Goal: Use online tool/utility: Utilize a website feature to perform a specific function

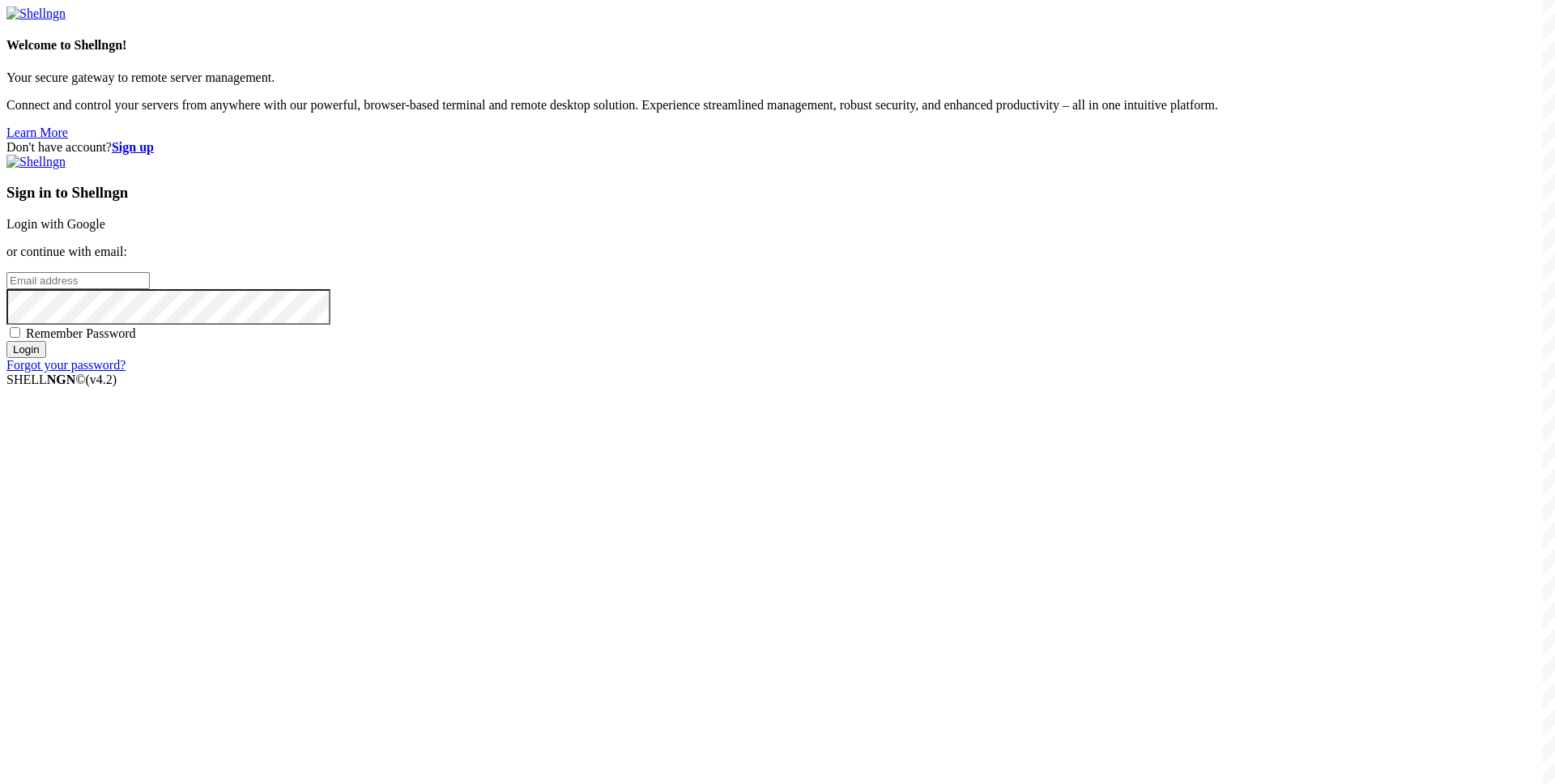
click at [150, 289] on input "email" at bounding box center [78, 280] width 144 height 17
paste input "[EMAIL_ADDRESS][DOMAIN_NAME]"
type input "[EMAIL_ADDRESS][DOMAIN_NAME]"
click at [136, 340] on span "Remember Password" at bounding box center [81, 333] width 111 height 14
click at [21, 337] on input "Remember Password" at bounding box center [15, 332] width 11 height 11
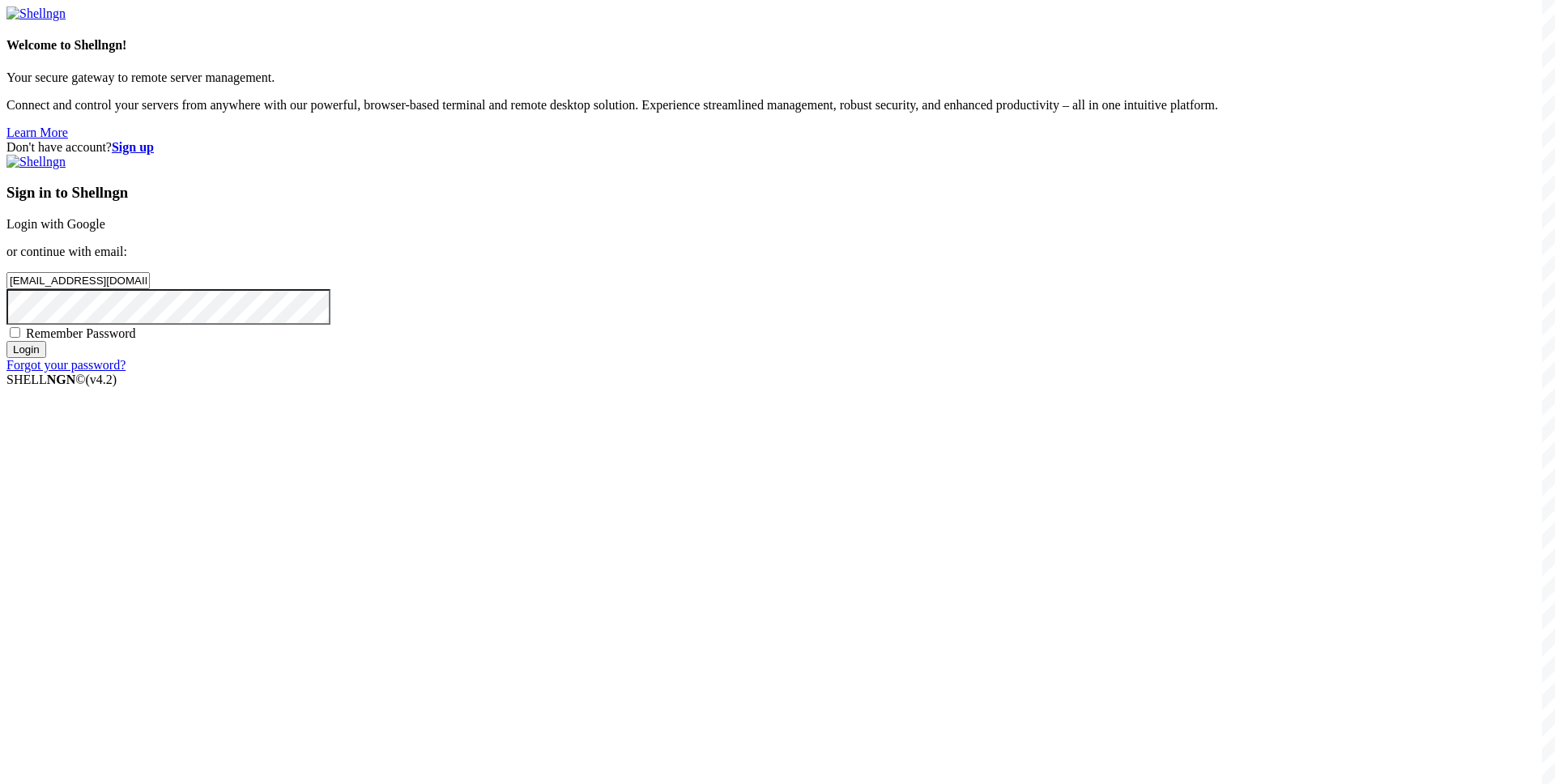
checkbox input "true"
click at [46, 358] on input "Login" at bounding box center [26, 349] width 40 height 17
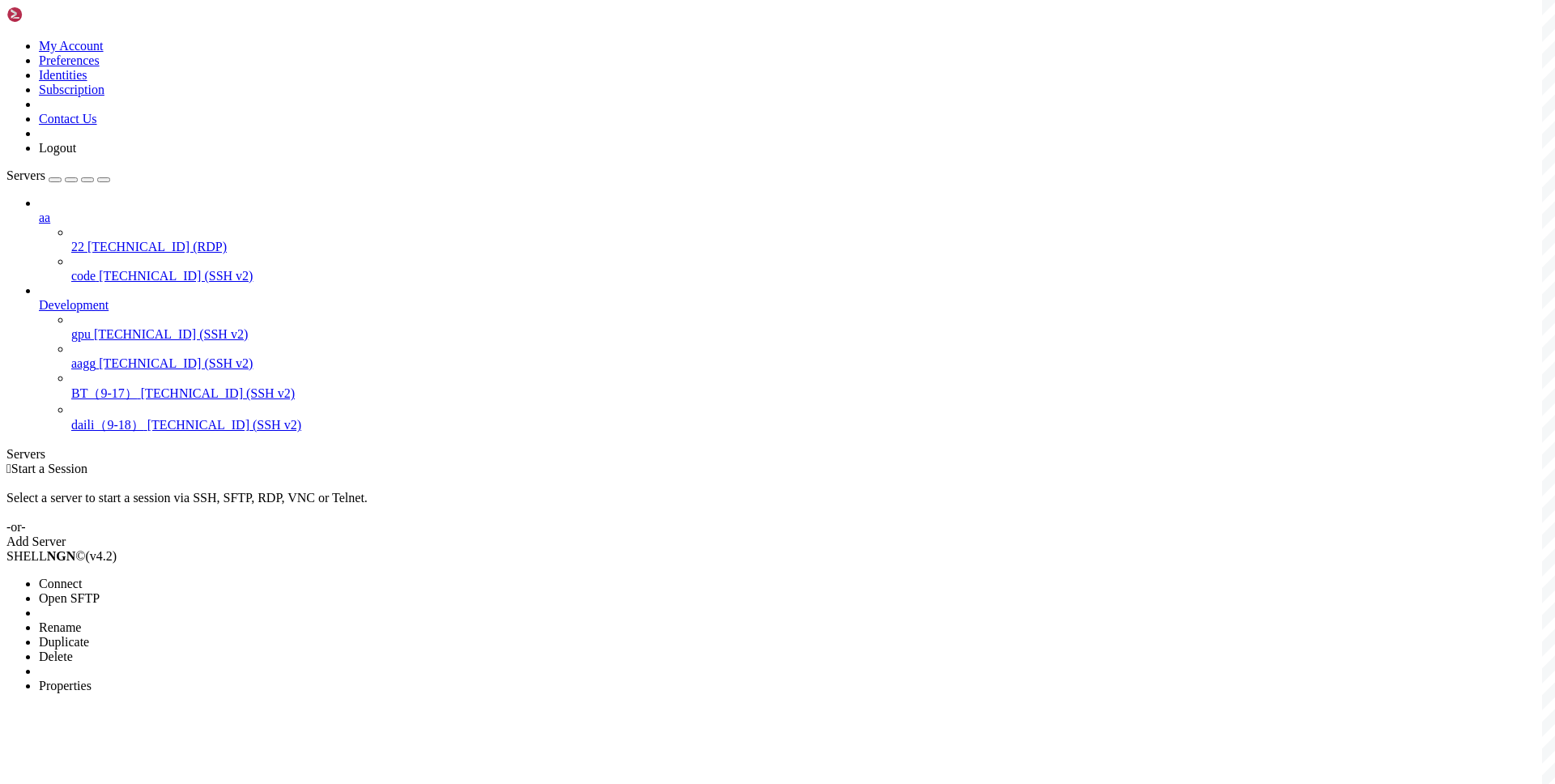
click at [347, 233] on div at bounding box center [778, 392] width 1555 height 784
click at [180, 577] on li "Connect" at bounding box center [112, 584] width 148 height 15
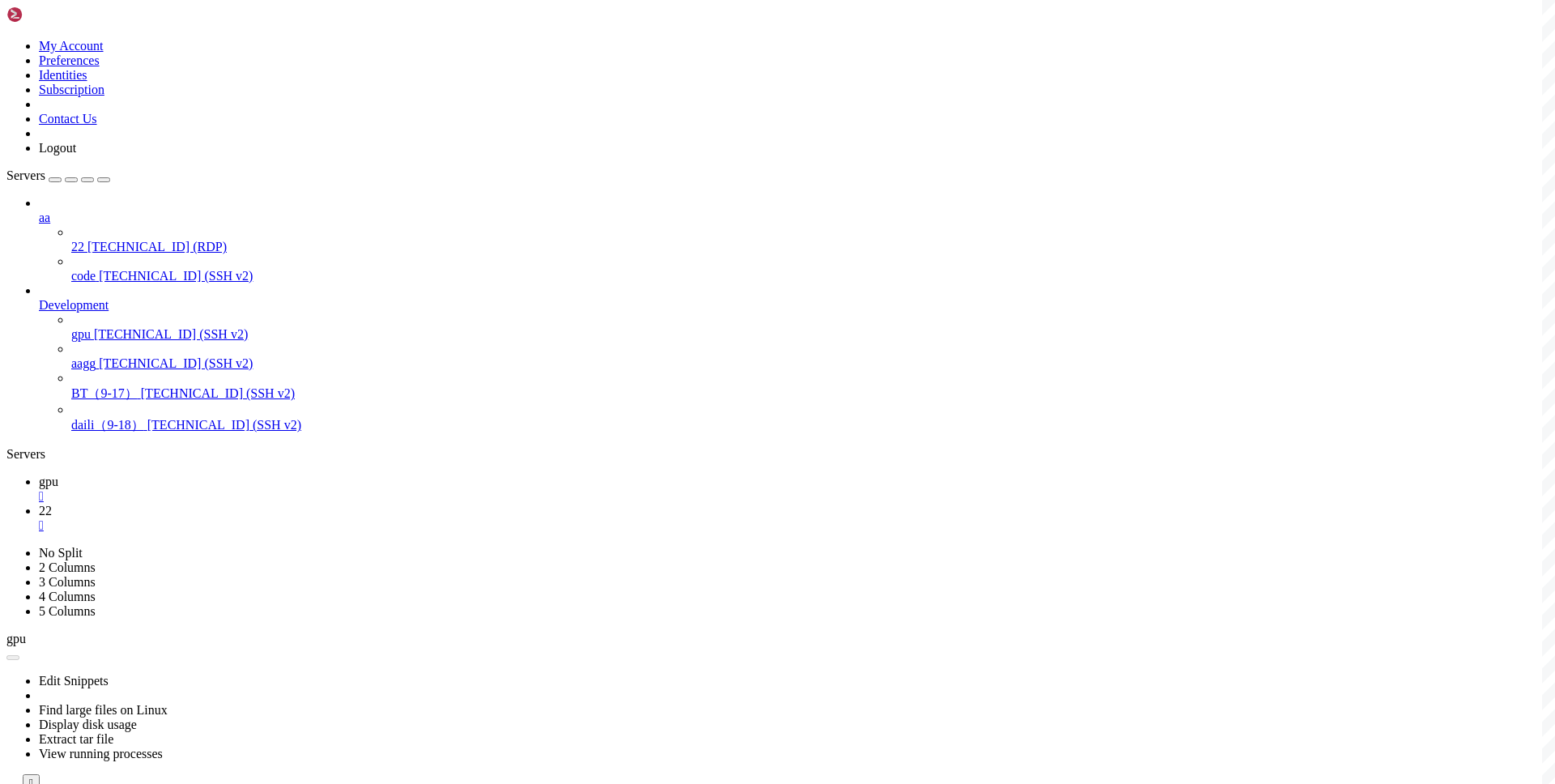
click at [238, 474] on link "gpu " at bounding box center [794, 489] width 1510 height 29
click at [295, 503] on link "22 " at bounding box center [794, 518] width 1510 height 29
click at [231, 474] on link "gpu " at bounding box center [794, 489] width 1510 height 29
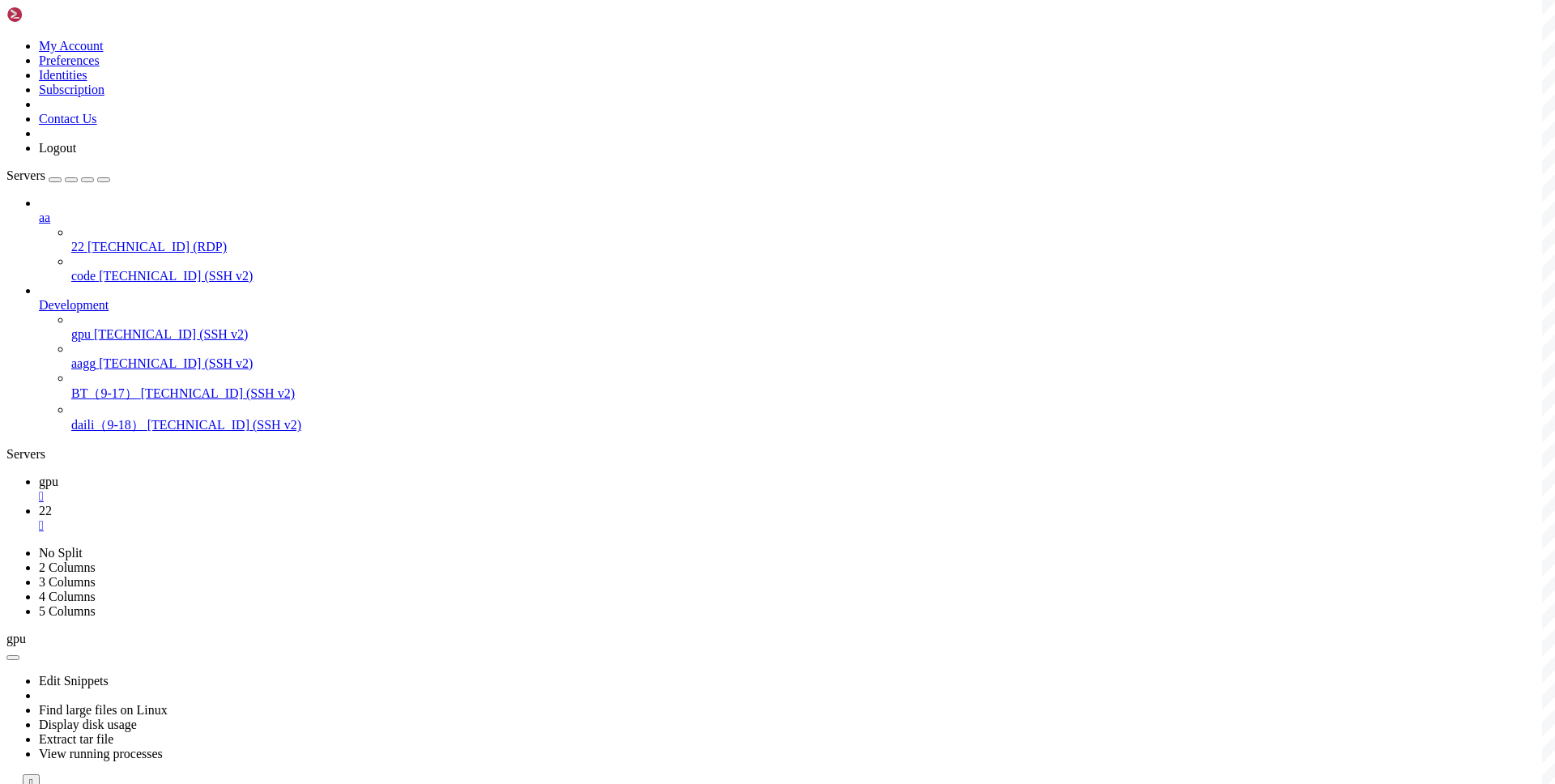
scroll to position [1521, 0]
